Goal: Information Seeking & Learning: Check status

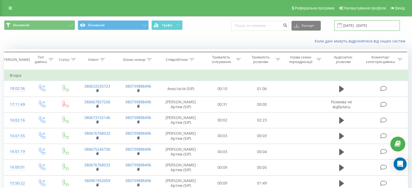
click at [381, 26] on input "[DATE] - [DATE]" at bounding box center [366, 25] width 65 height 11
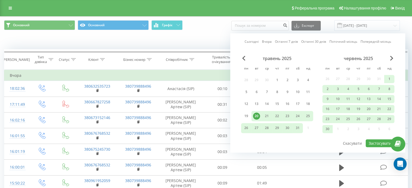
click at [258, 115] on div "20" at bounding box center [256, 116] width 7 height 7
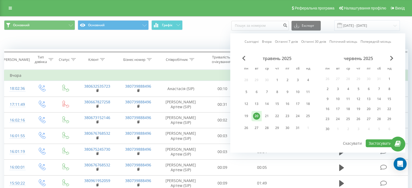
click at [393, 58] on div "червень 2025" at bounding box center [358, 58] width 72 height 5
click at [392, 58] on span "Next Month" at bounding box center [391, 58] width 3 height 5
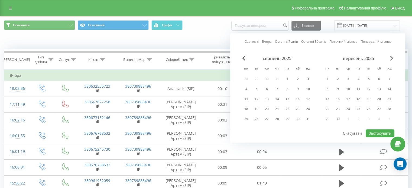
click at [392, 58] on span "Next Month" at bounding box center [391, 58] width 3 height 5
click at [368, 116] on div "31" at bounding box center [368, 119] width 7 height 7
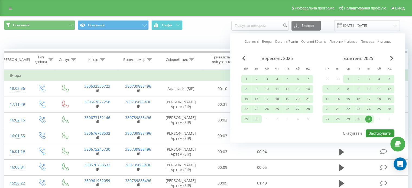
click at [372, 131] on button "Застосувати" at bounding box center [379, 133] width 29 height 8
type input "20.05.2025 - 31.10.2025"
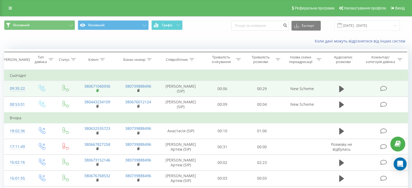
click at [96, 91] on rect at bounding box center [97, 91] width 2 height 2
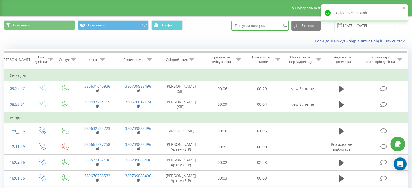
click at [262, 25] on input at bounding box center [259, 26] width 57 height 10
paste input "380671040936"
type input "380671040936"
click at [287, 26] on button "submit" at bounding box center [284, 26] width 7 height 10
click at [287, 25] on icon "submit" at bounding box center [284, 24] width 5 height 3
